Goal: Task Accomplishment & Management: Manage account settings

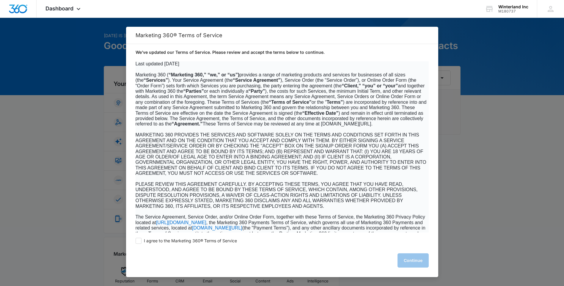
scroll to position [59, 0]
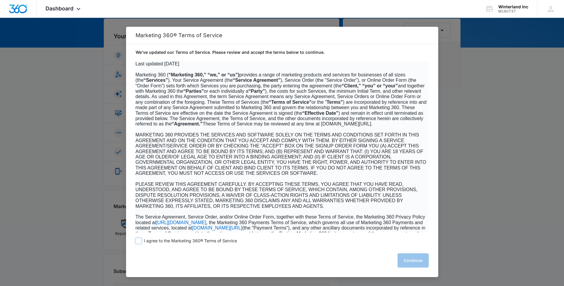
click at [142, 242] on label "I agree to the Marketing 360® Terms of Service" at bounding box center [186, 241] width 101 height 6
click at [142, 242] on input "I agree to the Marketing 360® Terms of Service" at bounding box center [139, 241] width 6 height 6
checkbox input "true"
click at [406, 261] on button "Continue" at bounding box center [413, 260] width 31 height 14
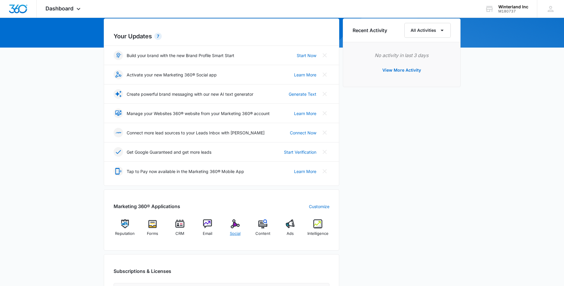
click at [238, 228] on div "Social" at bounding box center [235, 229] width 23 height 21
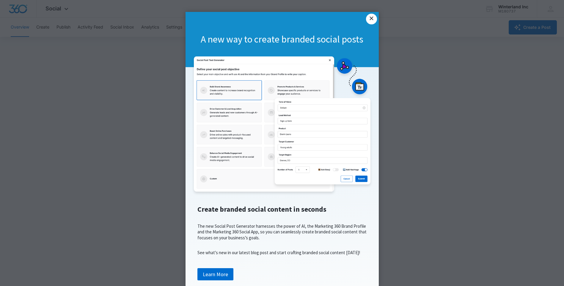
click at [370, 22] on link "×" at bounding box center [371, 19] width 11 height 11
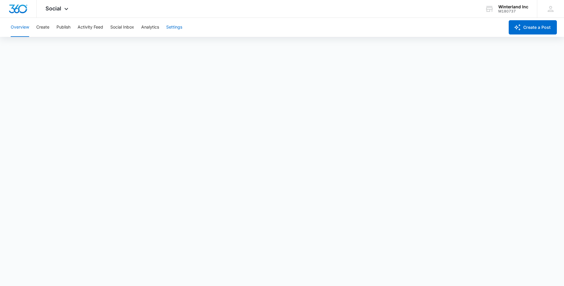
click at [173, 25] on button "Settings" at bounding box center [174, 27] width 16 height 19
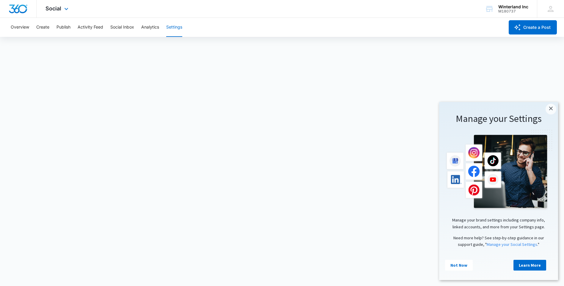
click at [62, 13] on div "Social Apps Reputation Forms CRM Email Social Content Ads Intelligence Files Br…" at bounding box center [58, 9] width 42 height 18
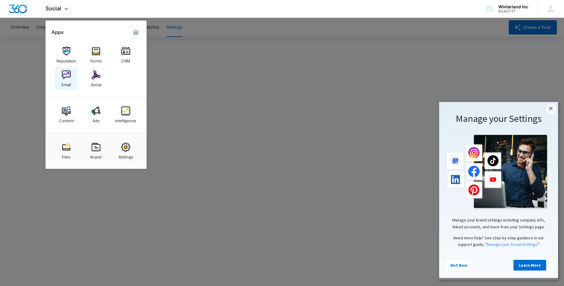
click at [60, 77] on link "Email" at bounding box center [66, 78] width 23 height 23
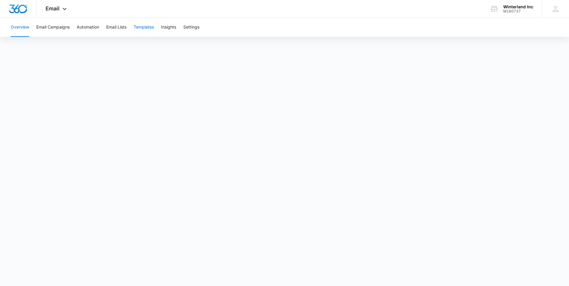
click at [146, 28] on button "Templates" at bounding box center [144, 27] width 20 height 19
